Goal: Complete application form

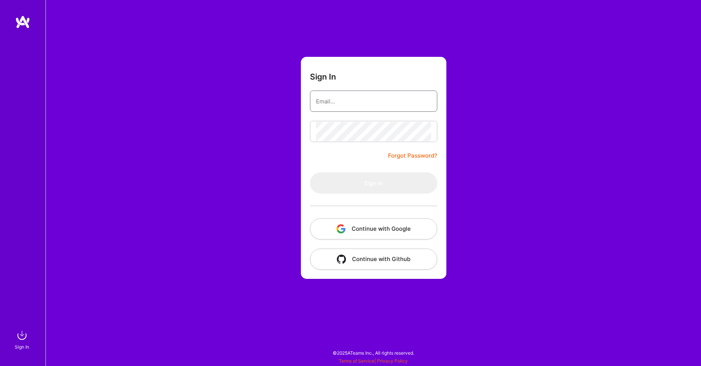
type input "wolny101@gmail.com"
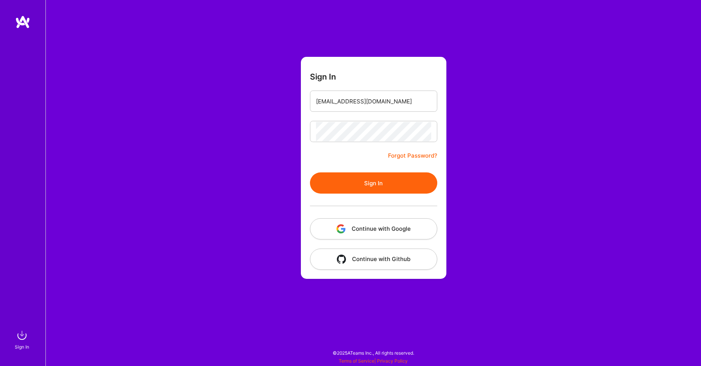
click at [346, 157] on form "Sign In wolny101@gmail.com Forgot Password? Sign In Continue with Google Contin…" at bounding box center [374, 168] width 146 height 222
click at [354, 183] on button "Sign In" at bounding box center [373, 182] width 127 height 21
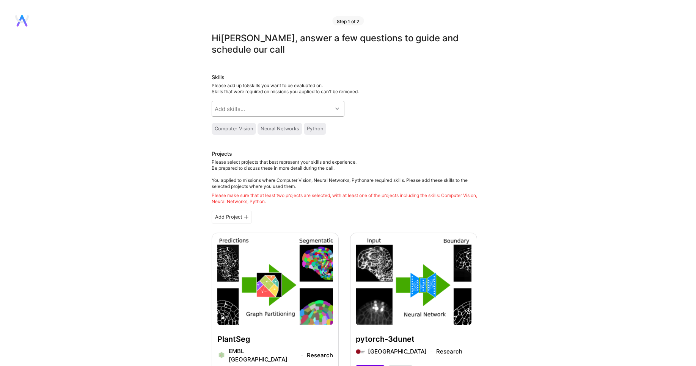
click at [249, 107] on div "Add skills..." at bounding box center [272, 108] width 120 height 15
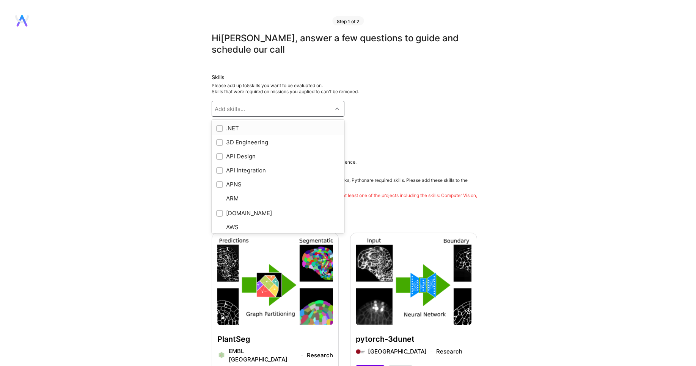
type input "n"
type input "c"
type input "l"
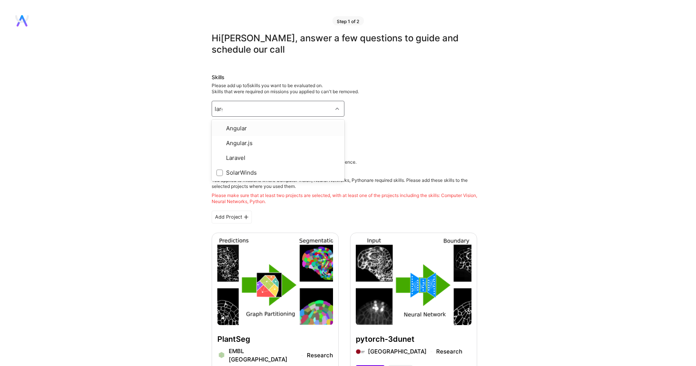
type input "large"
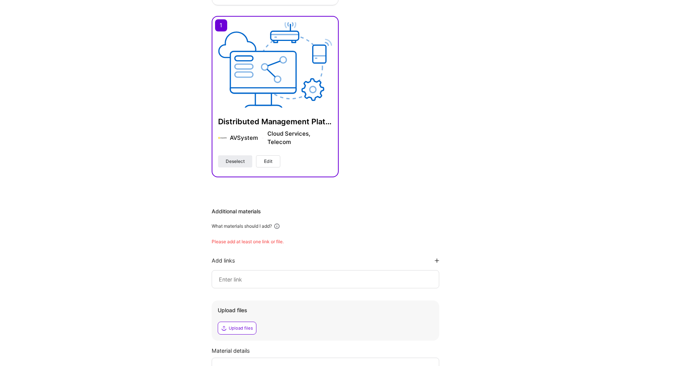
scroll to position [591, 0]
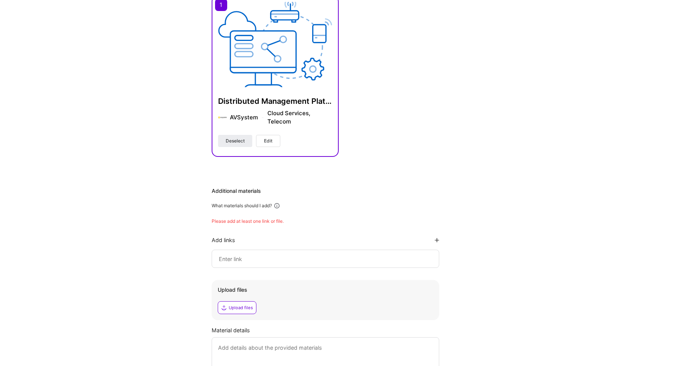
click at [265, 254] on input at bounding box center [325, 258] width 215 height 9
paste input "[URL][DOMAIN_NAME][PERSON_NAME]"
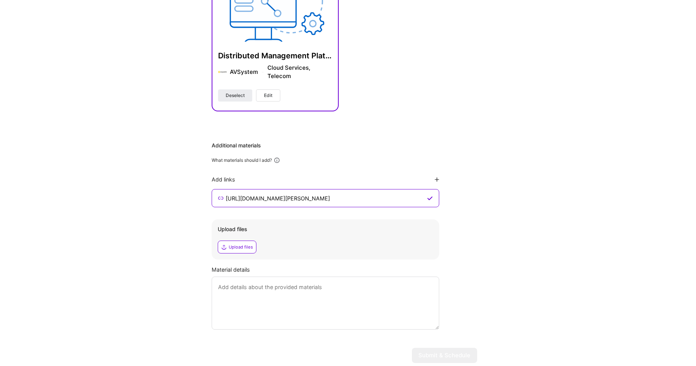
scroll to position [650, 0]
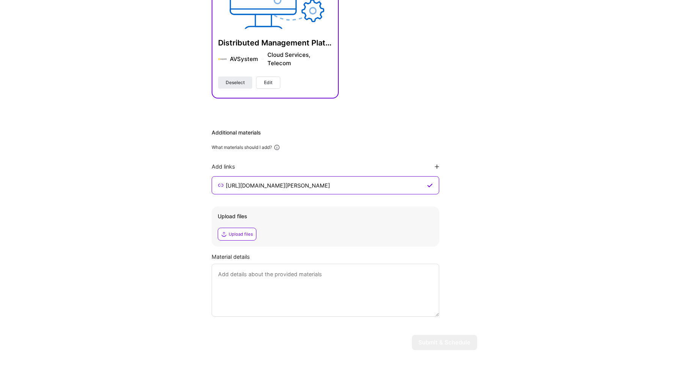
type input "[URL][DOMAIN_NAME][PERSON_NAME]"
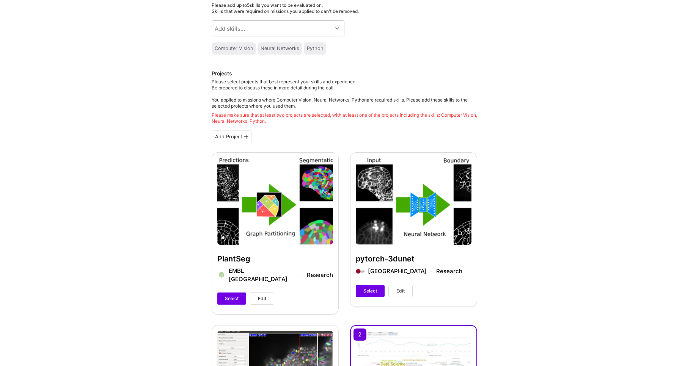
scroll to position [104, 0]
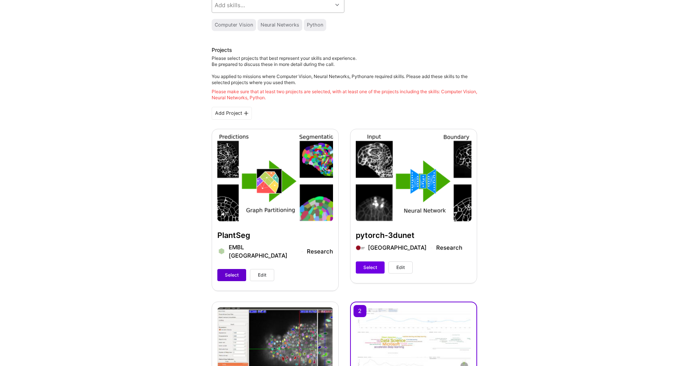
click at [237, 272] on span "Select" at bounding box center [232, 275] width 14 height 7
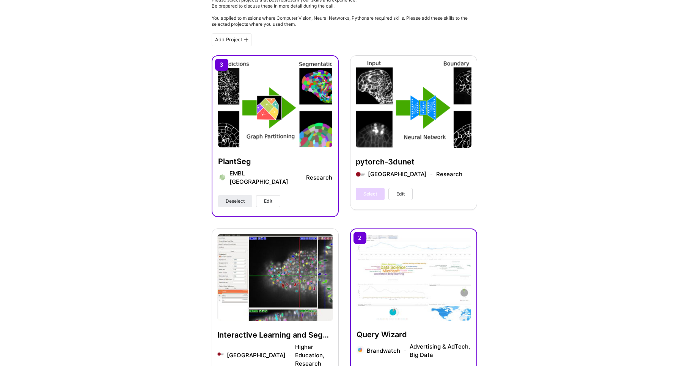
scroll to position [195, 0]
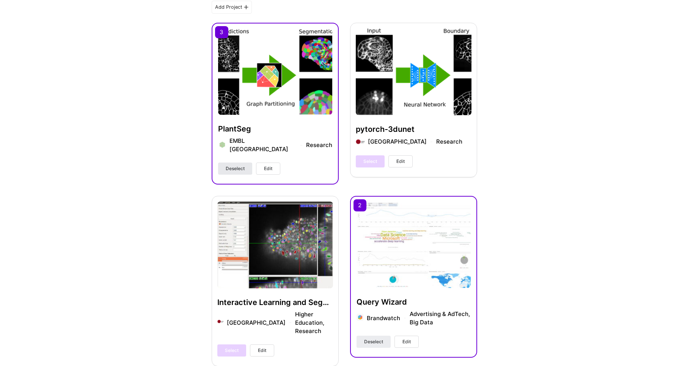
click at [244, 163] on button "Deselect" at bounding box center [235, 169] width 34 height 12
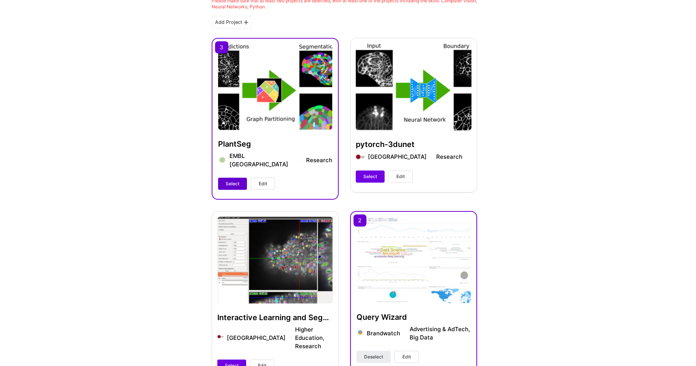
scroll to position [210, 0]
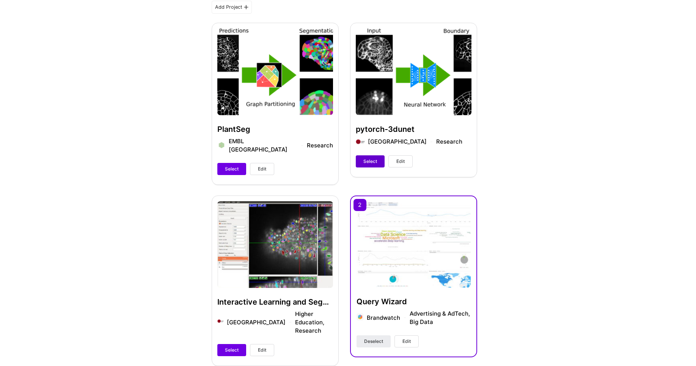
click at [370, 163] on span "Select" at bounding box center [370, 161] width 14 height 7
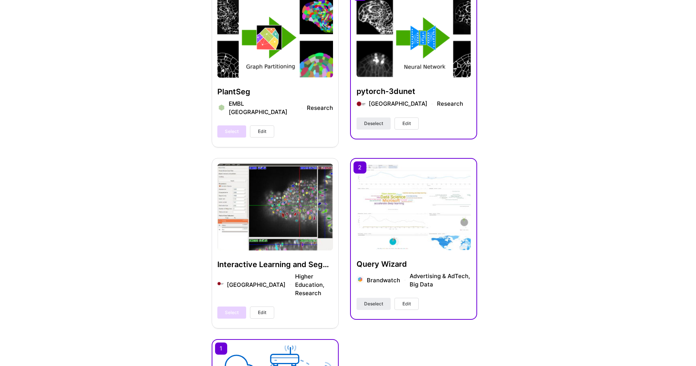
scroll to position [286, 0]
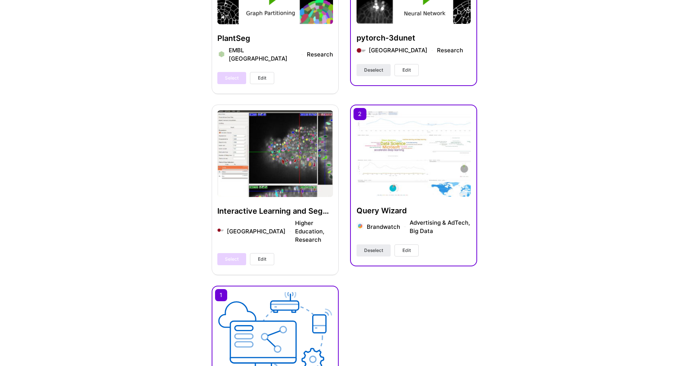
click at [227, 253] on div "Select Edit" at bounding box center [245, 259] width 57 height 12
click at [237, 253] on div "Select Edit" at bounding box center [245, 259] width 57 height 12
click at [233, 253] on div "Select Edit" at bounding box center [245, 259] width 57 height 12
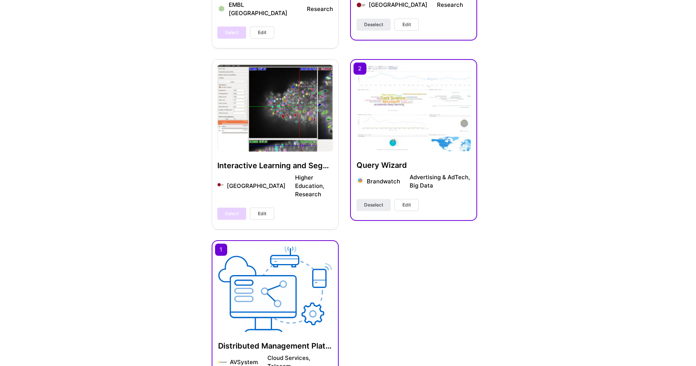
scroll to position [635, 0]
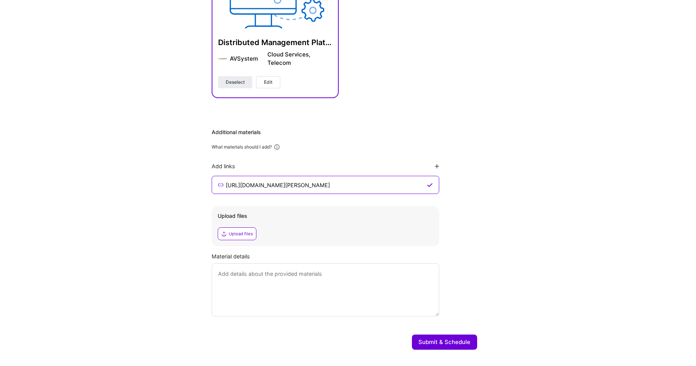
click at [429, 335] on button "Submit & Schedule" at bounding box center [444, 342] width 65 height 15
